Goal: Task Accomplishment & Management: Manage account settings

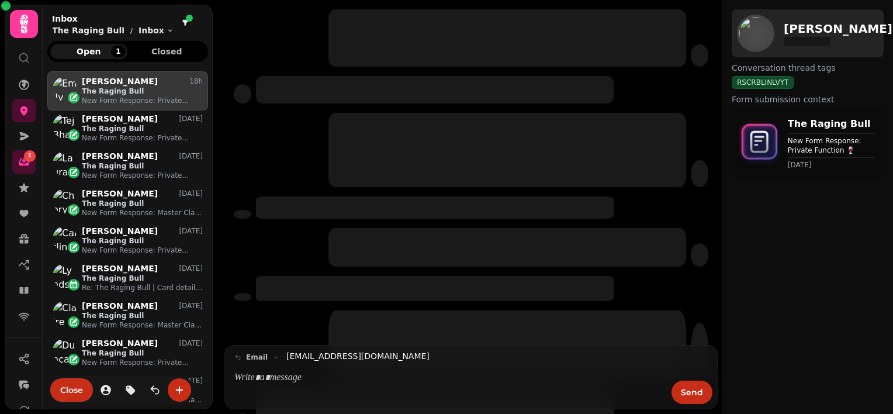
scroll to position [9, 9]
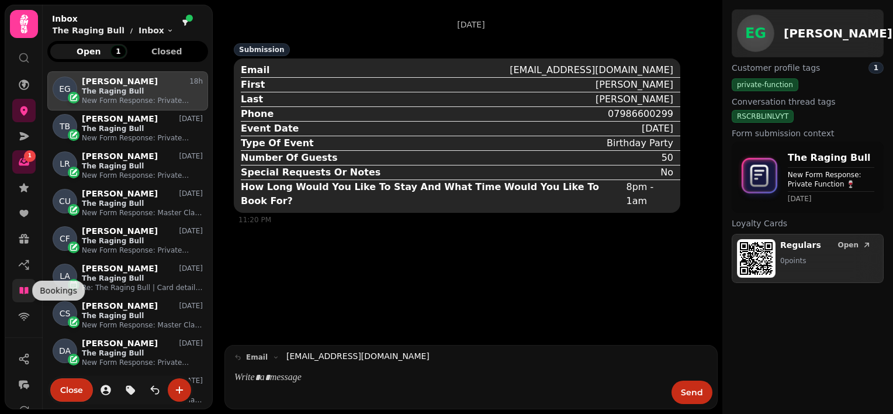
click at [23, 289] on icon at bounding box center [24, 291] width 12 height 12
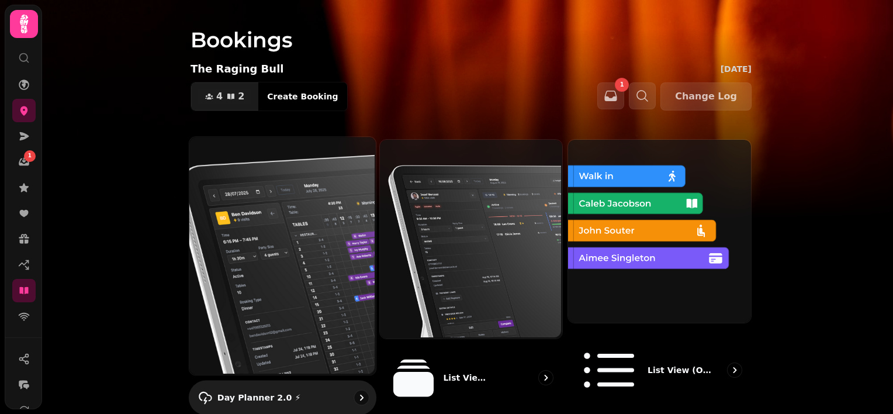
click at [303, 248] on img at bounding box center [281, 255] width 186 height 238
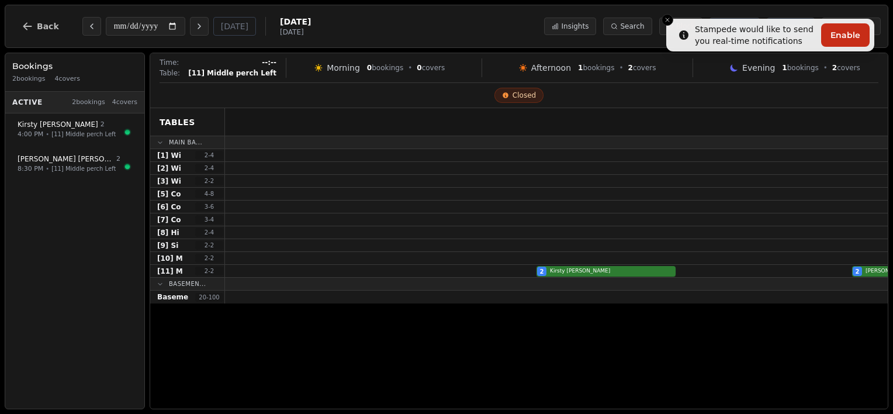
scroll to position [0, 699]
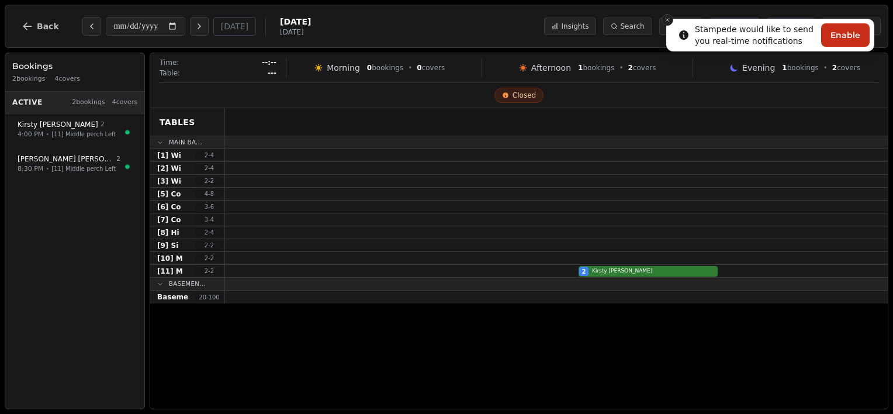
click at [666, 21] on icon "Close toast" at bounding box center [667, 19] width 7 height 7
